Goal: Find specific page/section: Find specific page/section

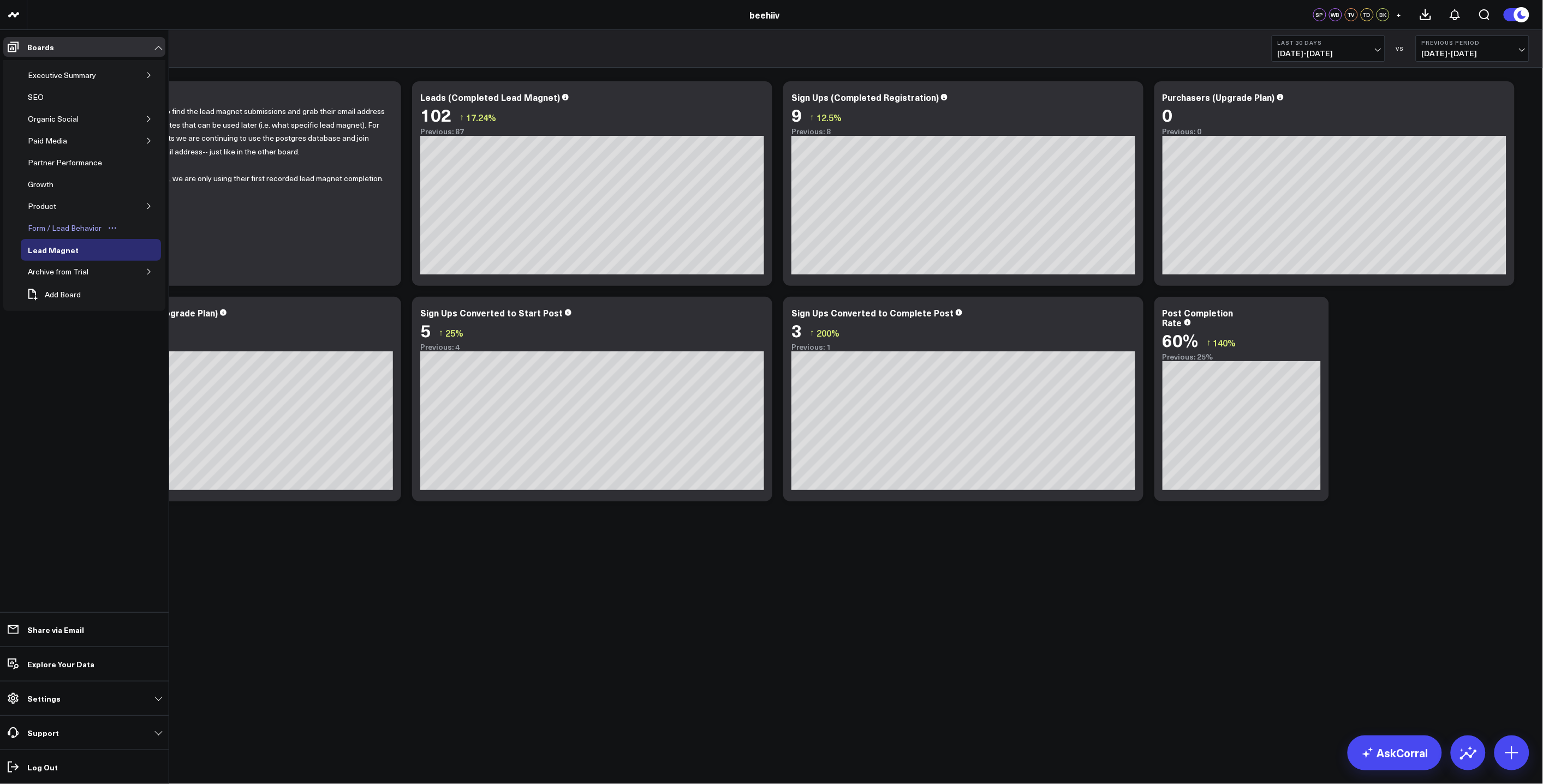
click at [81, 231] on div "Form / Lead Behavior" at bounding box center [65, 228] width 79 height 13
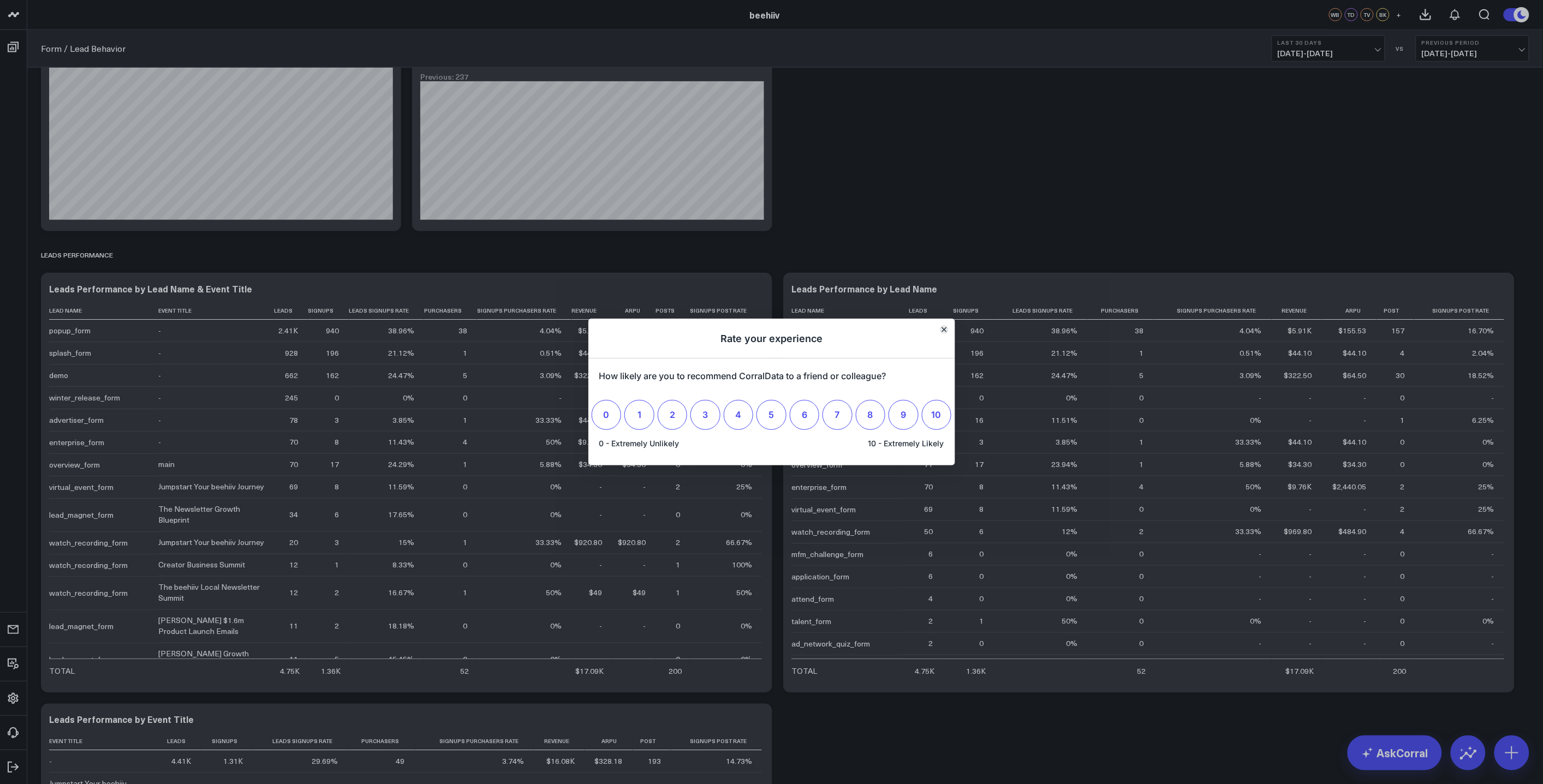
click at [943, 329] on icon "Close" at bounding box center [944, 329] width 5 height 5
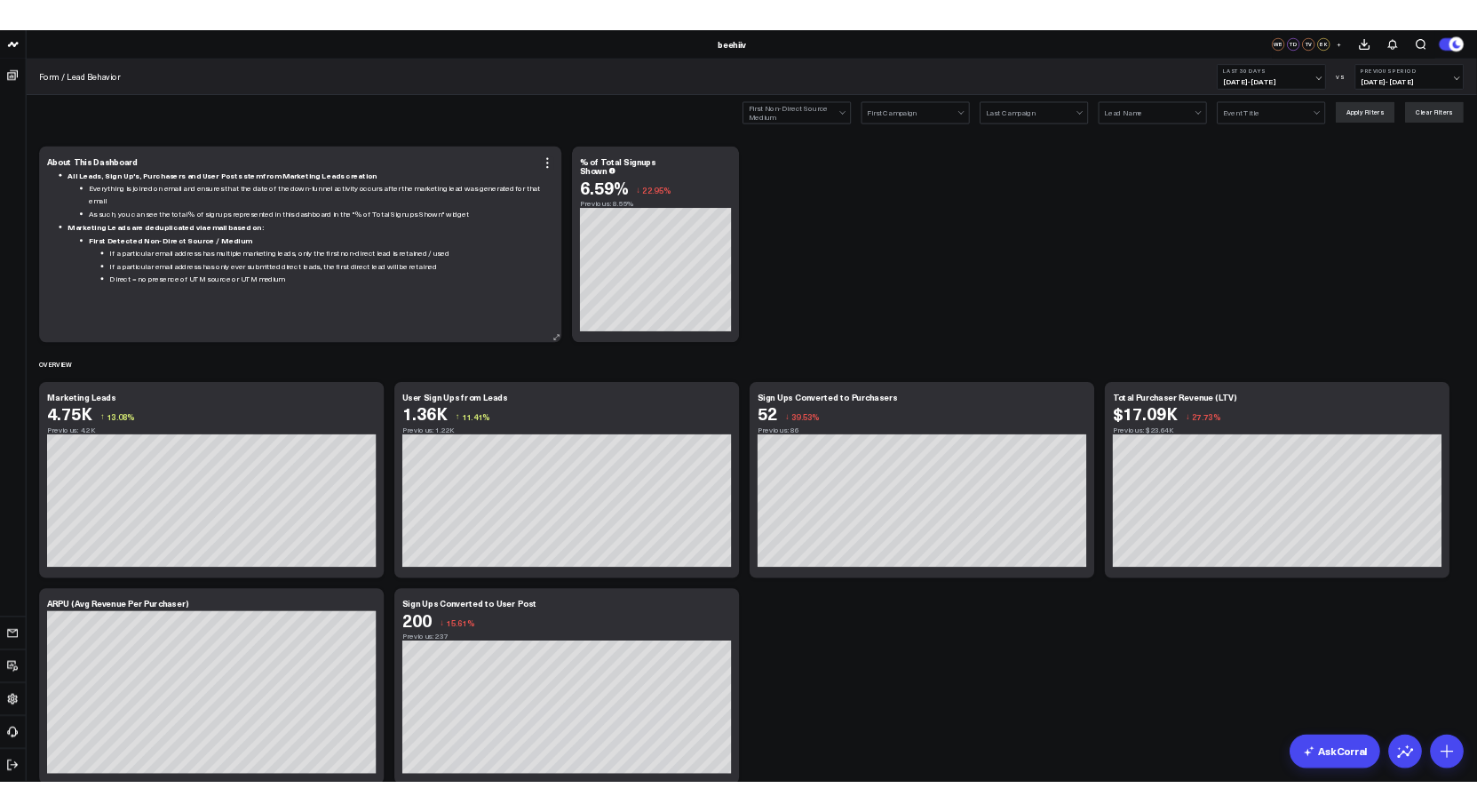
scroll to position [1035, 0]
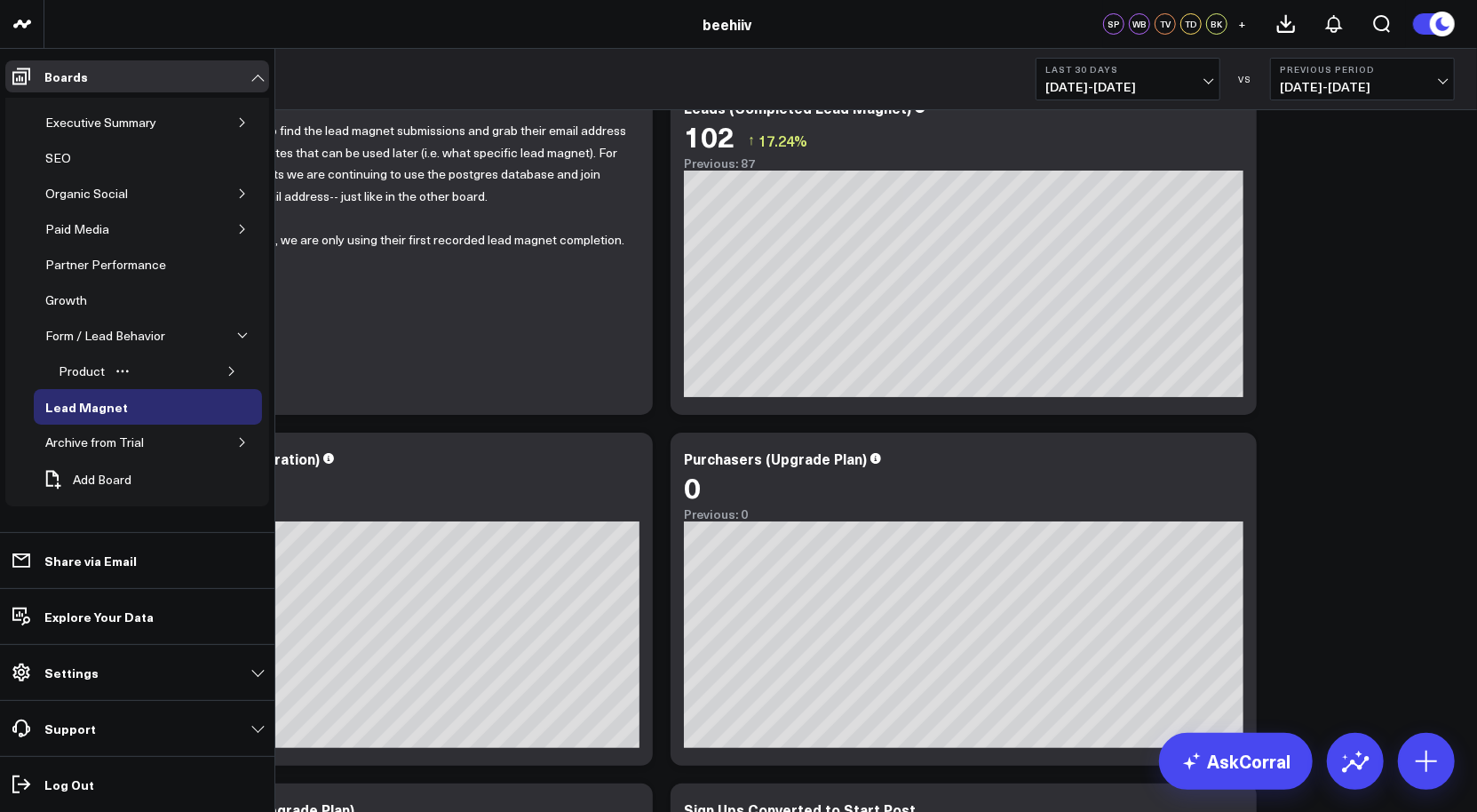
scroll to position [54, 0]
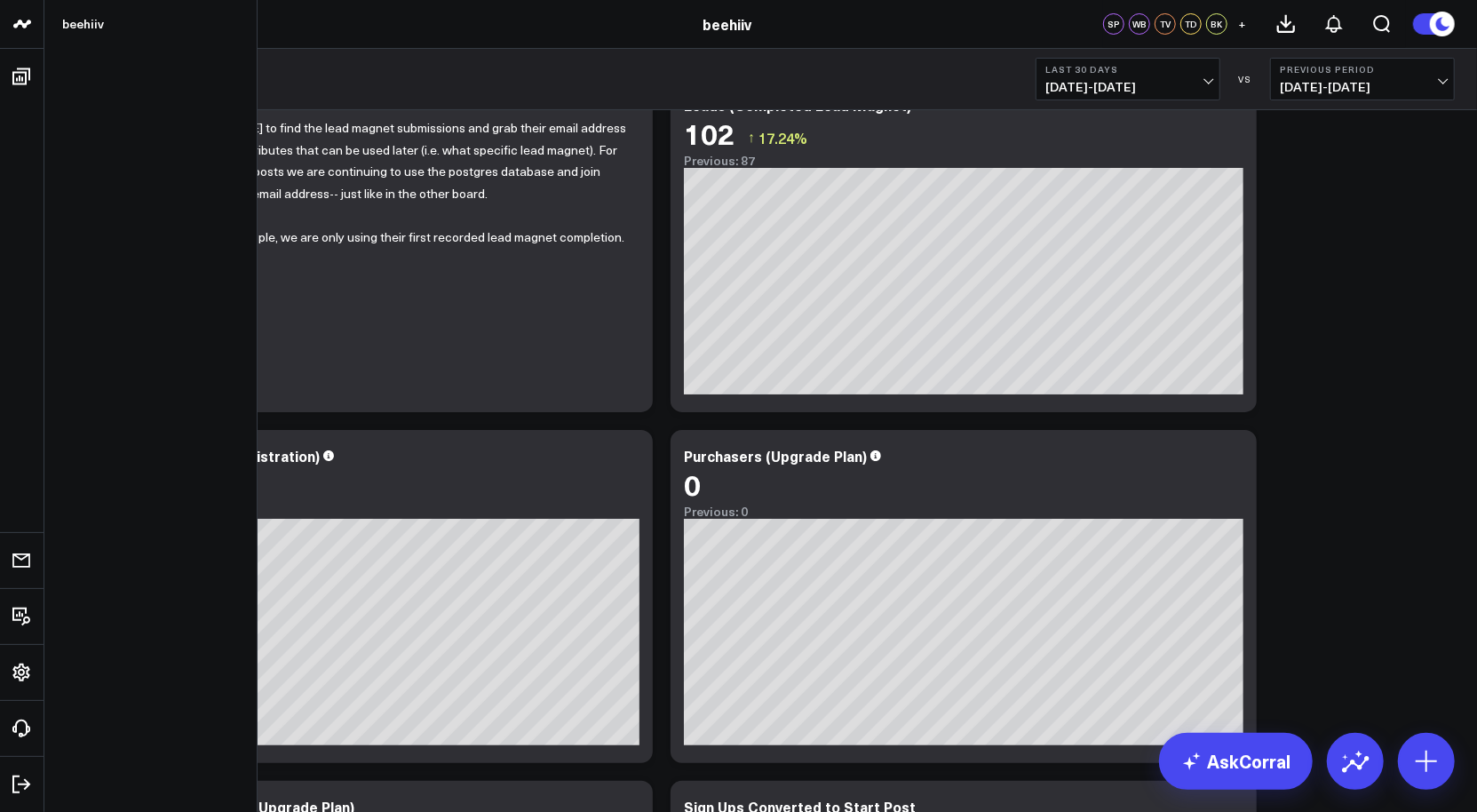
drag, startPoint x: 136, startPoint y: 354, endPoint x: 23, endPoint y: 41, distance: 332.8
click at [0, 0] on div "beehiiv beehiiv SP WB TV TD BK + Lead Magnet Last 30 Days [DATE] - [DATE] VS Pr…" at bounding box center [738, 763] width 1477 height 1634
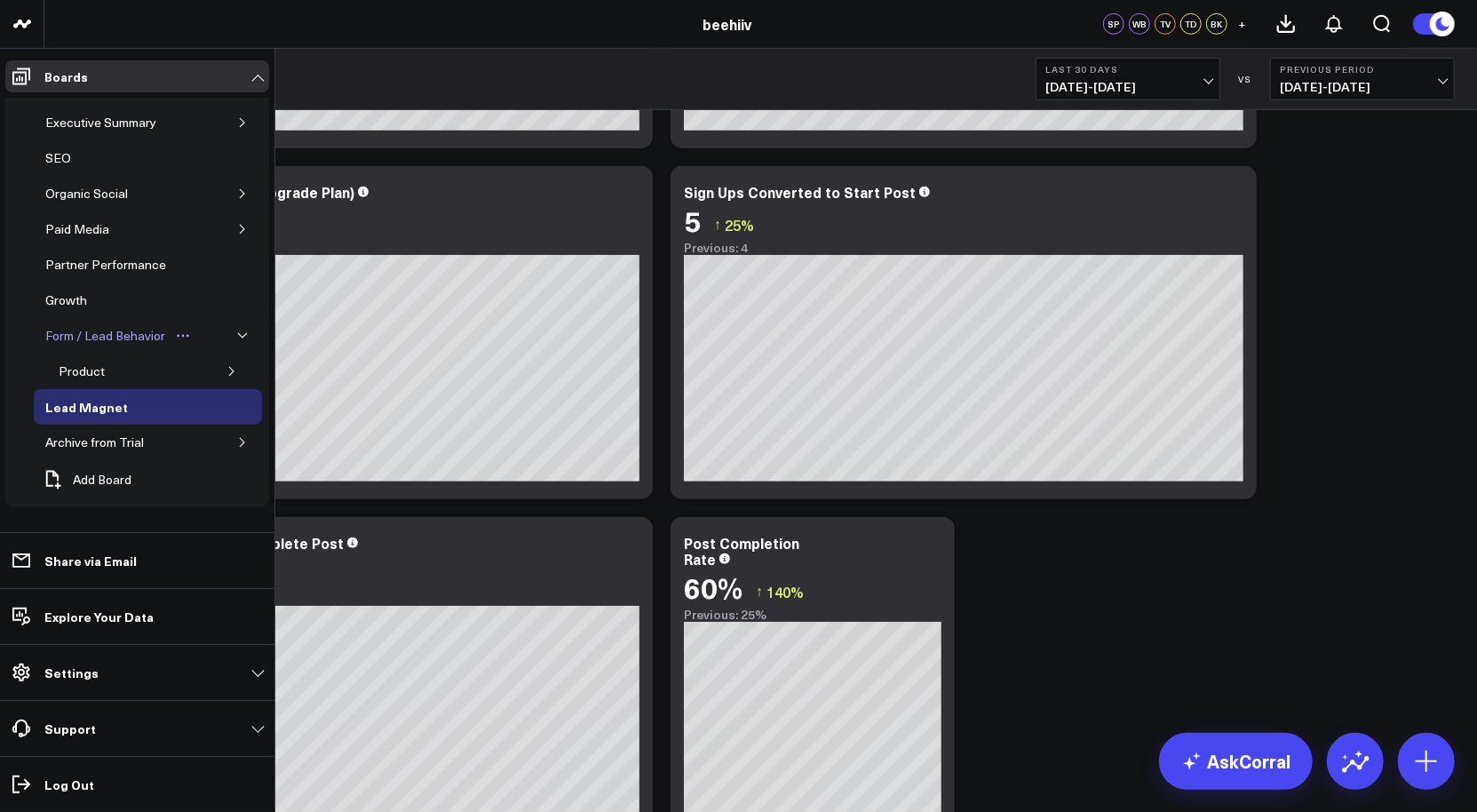
scroll to position [657, 0]
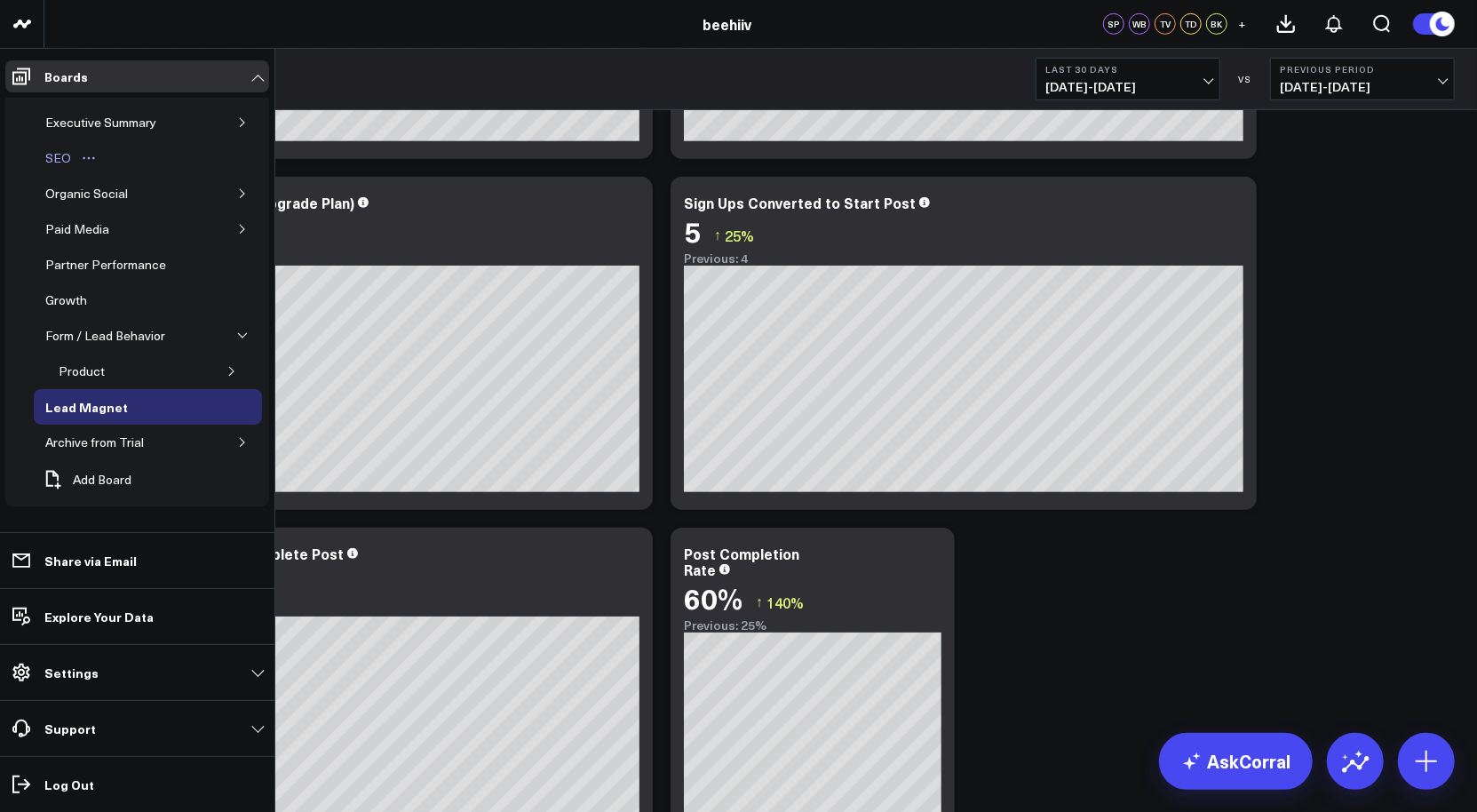
click at [59, 159] on div "SEO" at bounding box center [58, 158] width 35 height 21
